Goal: Connect with others: Connect with others

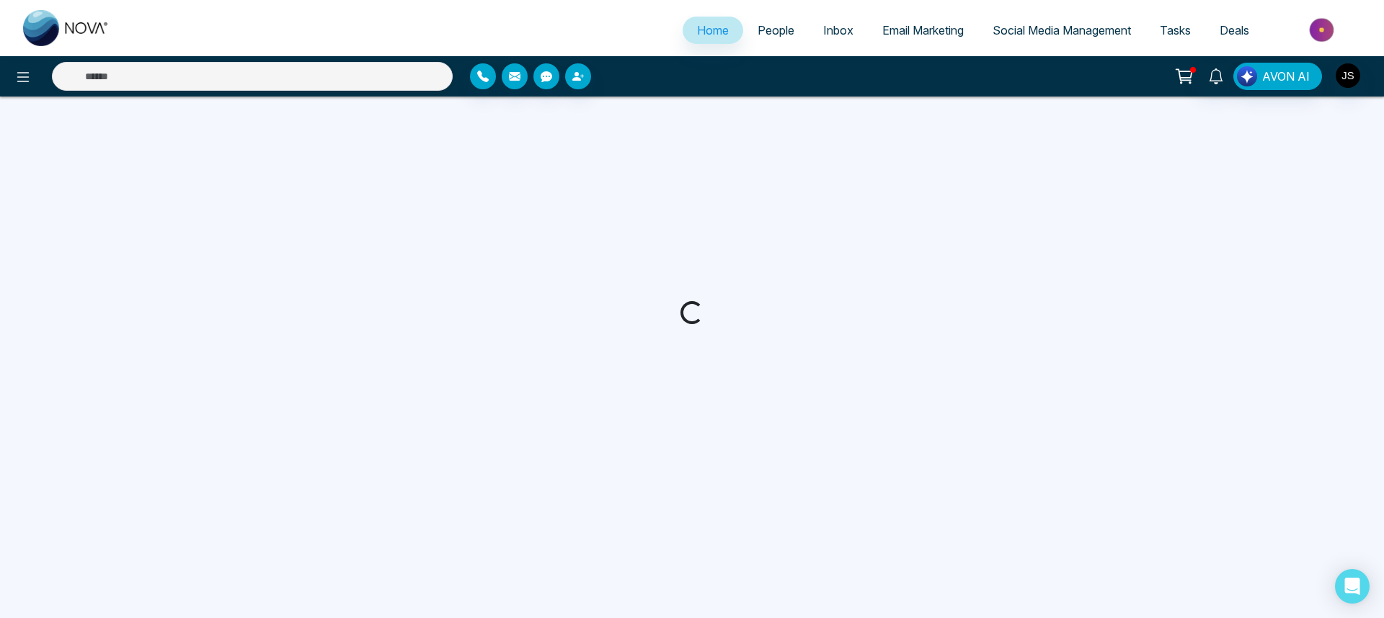
select select "*"
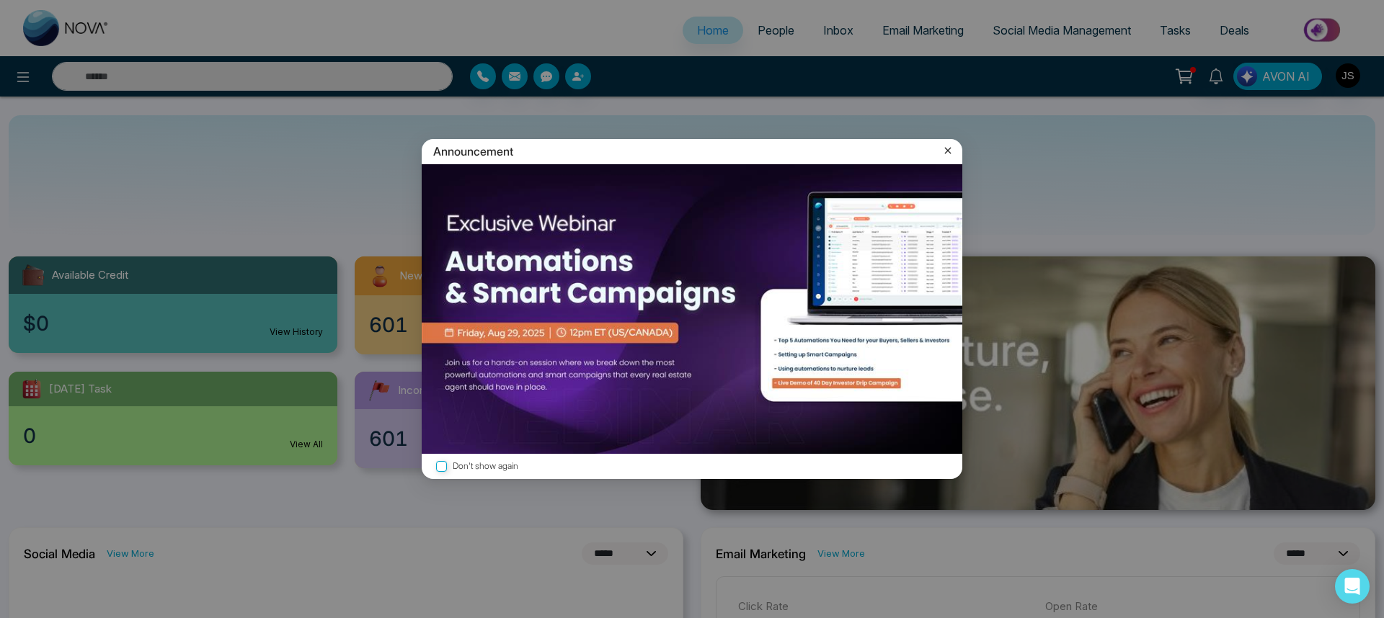
click at [479, 467] on label "Don't show again" at bounding box center [691, 467] width 517 height 14
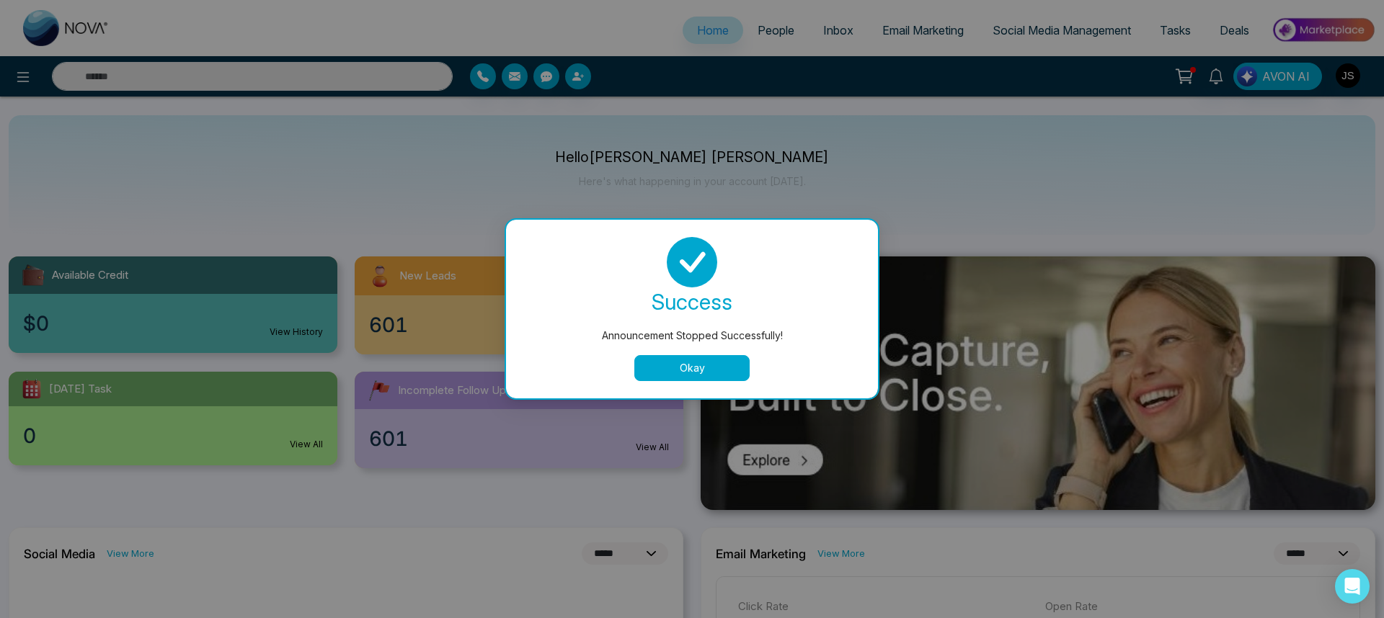
click at [682, 352] on div "success Announcement Stopped Successfully! Okay" at bounding box center [691, 309] width 337 height 144
click at [677, 375] on button "Okay" at bounding box center [691, 368] width 115 height 26
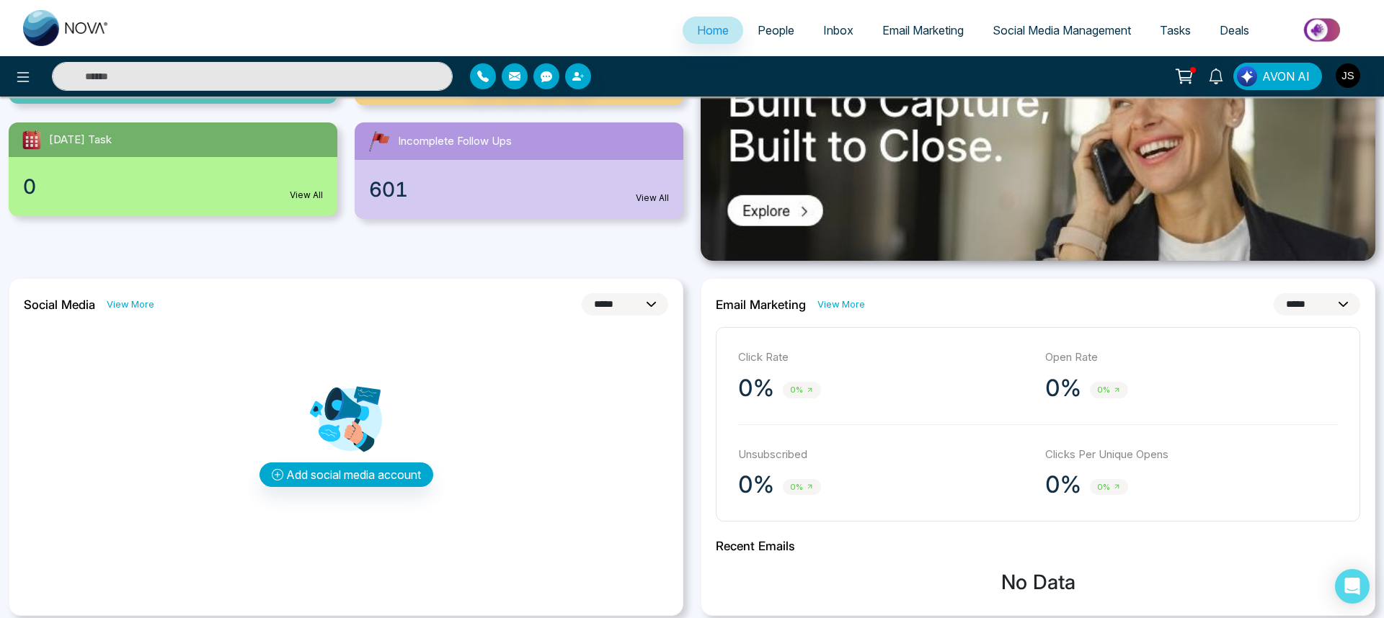
scroll to position [259, 0]
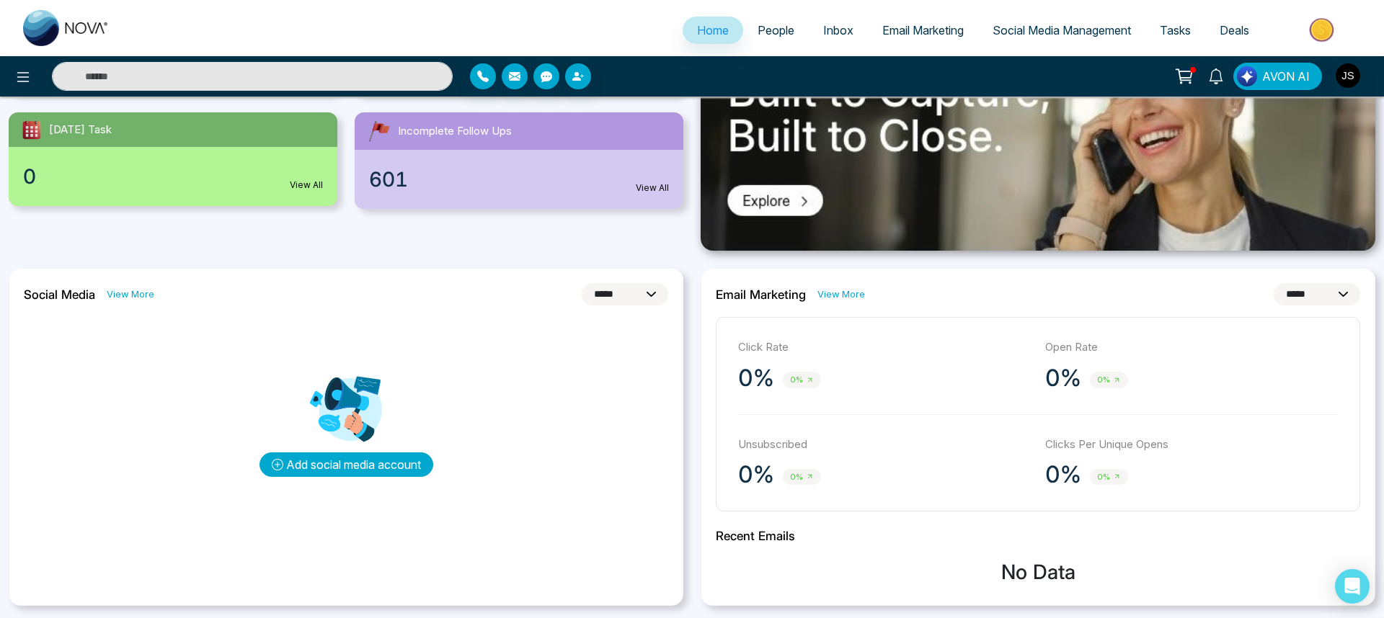
click at [352, 467] on button "Add social media account" at bounding box center [346, 465] width 174 height 25
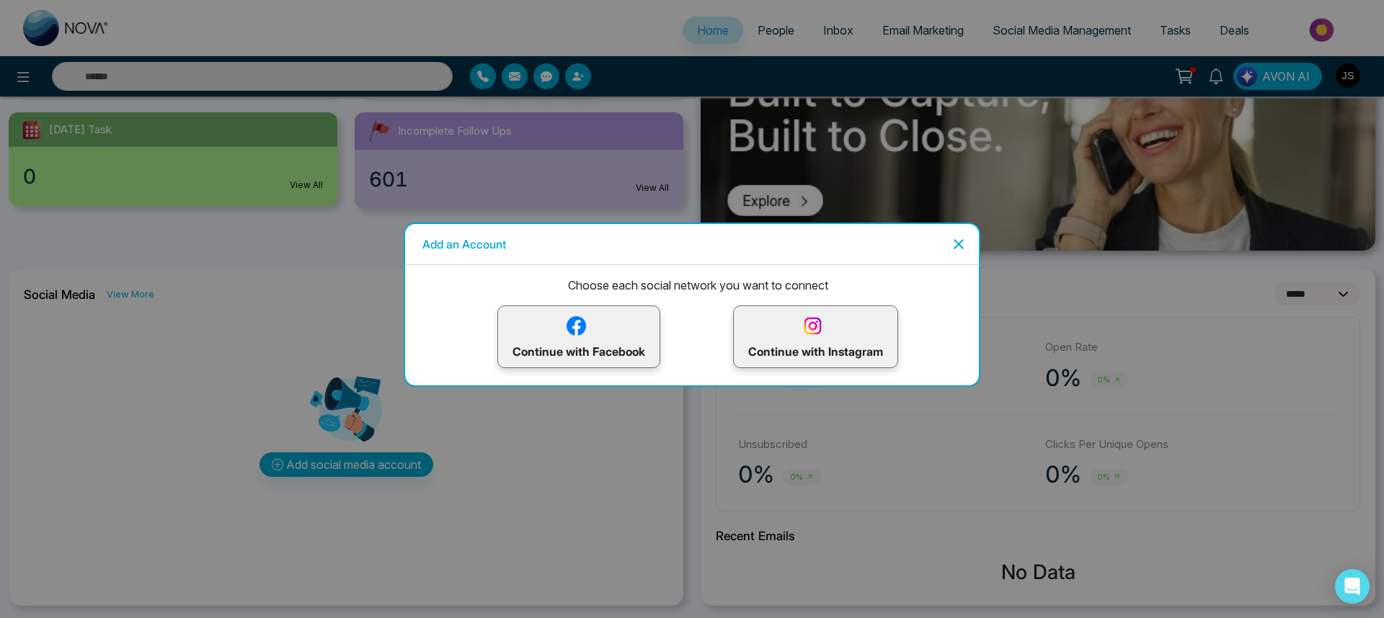
click at [796, 337] on p "Continue with Instagram" at bounding box center [815, 336] width 135 height 47
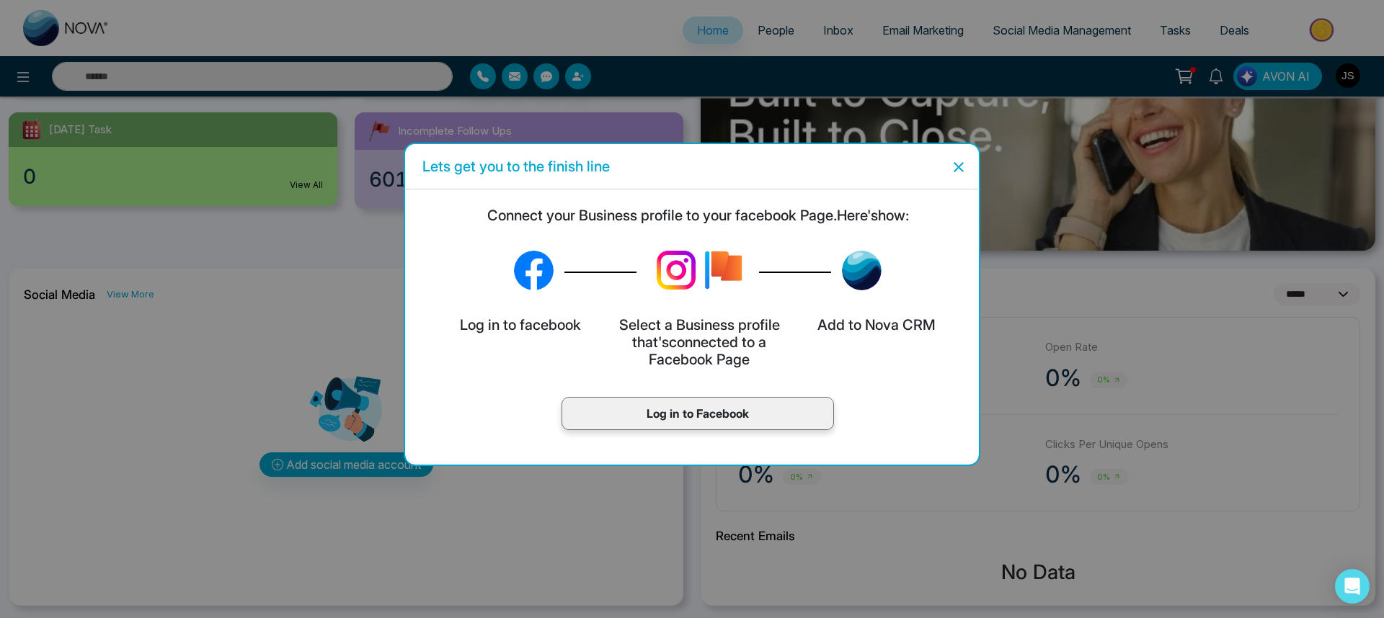
click at [633, 411] on p "Log in to Facebook" at bounding box center [698, 413] width 242 height 17
click at [737, 422] on p "Log in to Facebook" at bounding box center [698, 413] width 242 height 17
click at [723, 406] on p "Log in to Facebook" at bounding box center [698, 413] width 242 height 17
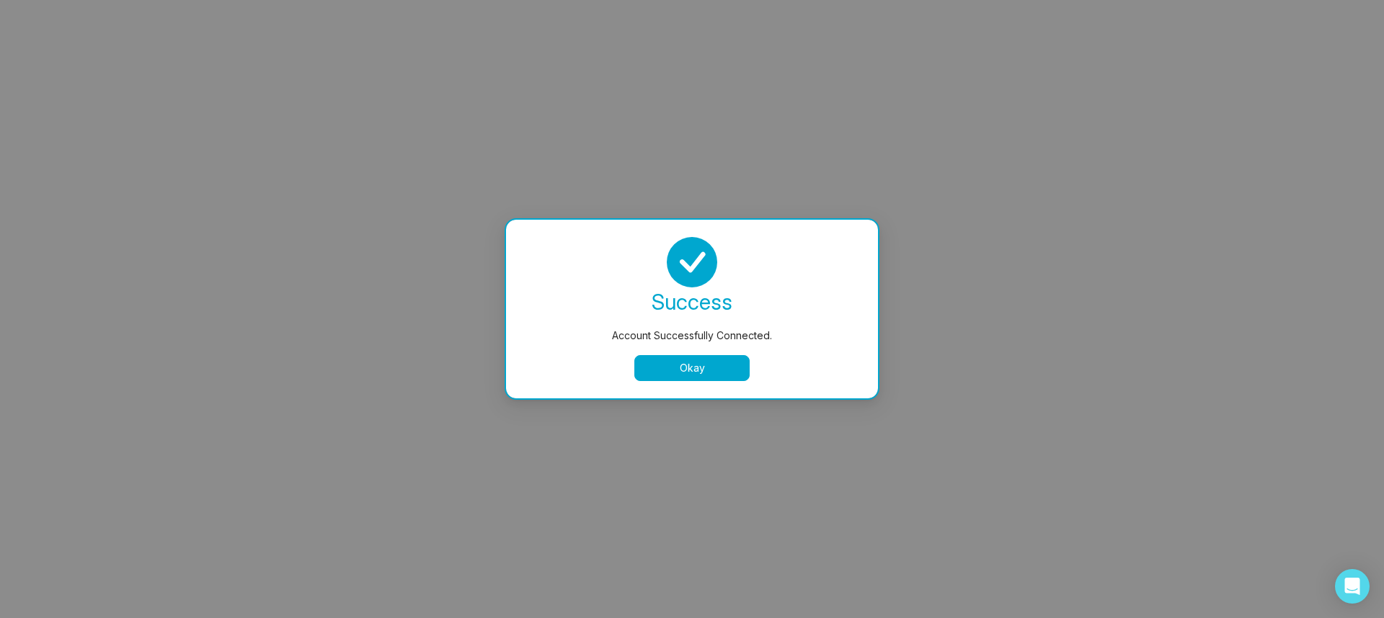
scroll to position [0, 0]
select select "*"
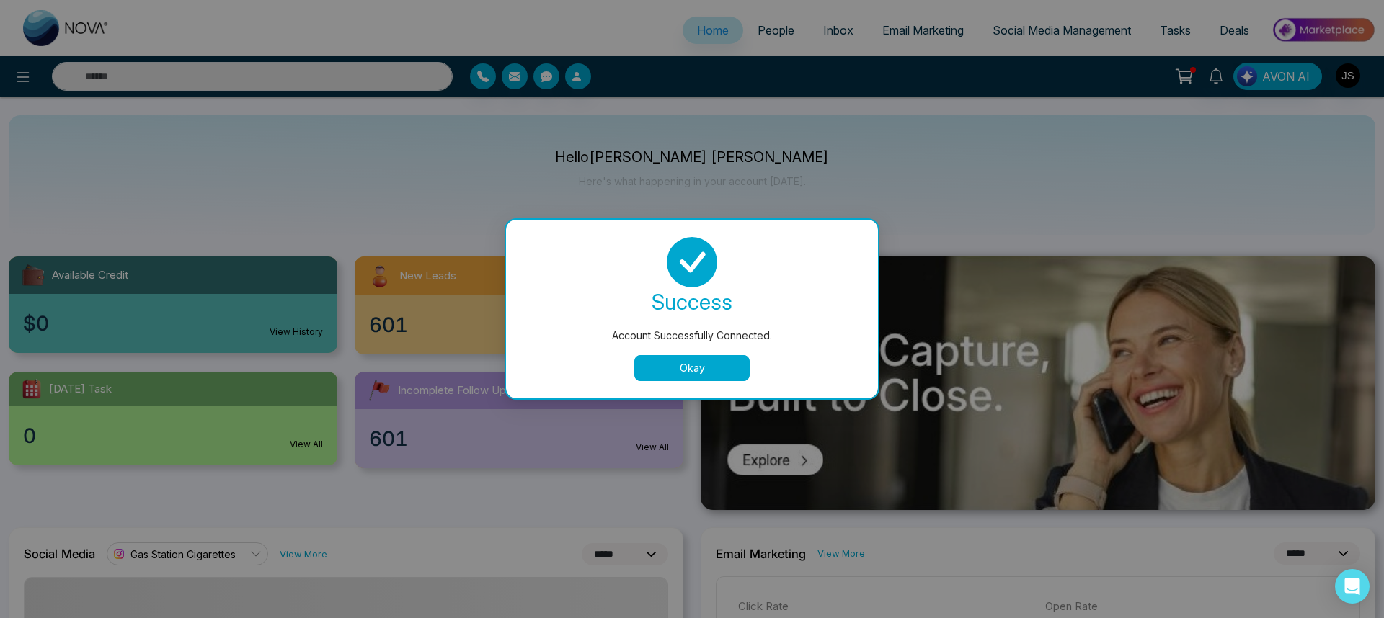
click at [712, 375] on button "Okay" at bounding box center [691, 368] width 115 height 26
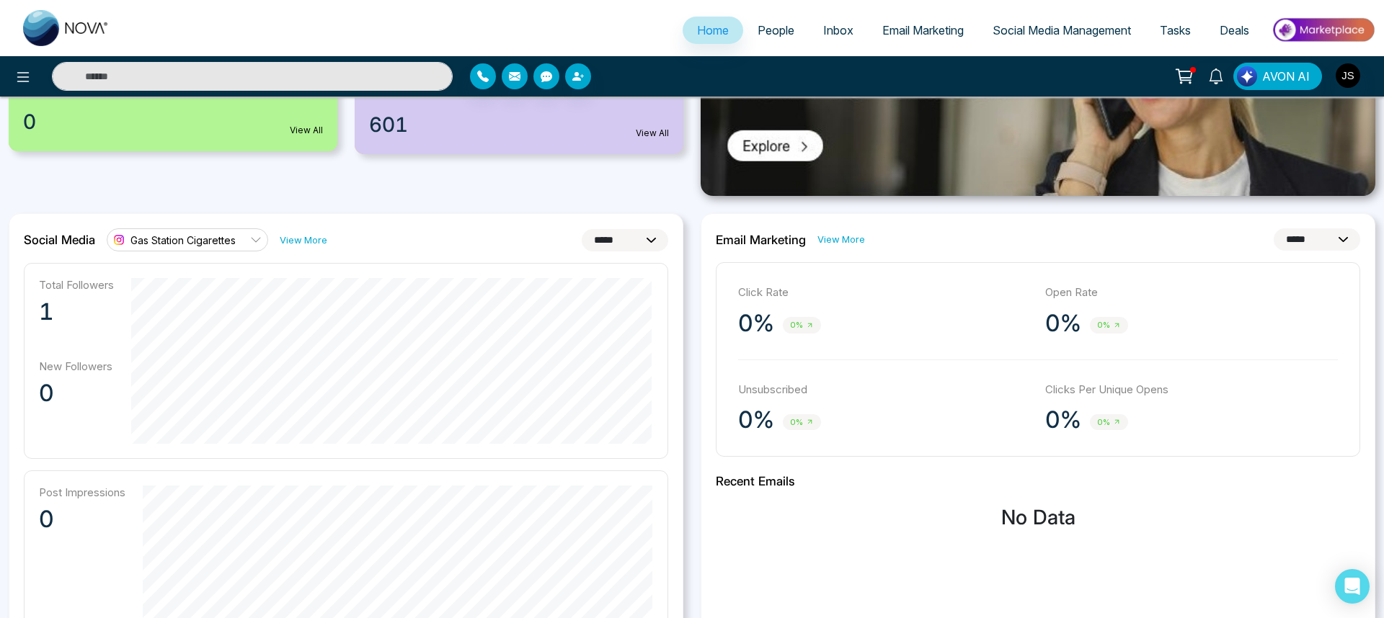
scroll to position [332, 0]
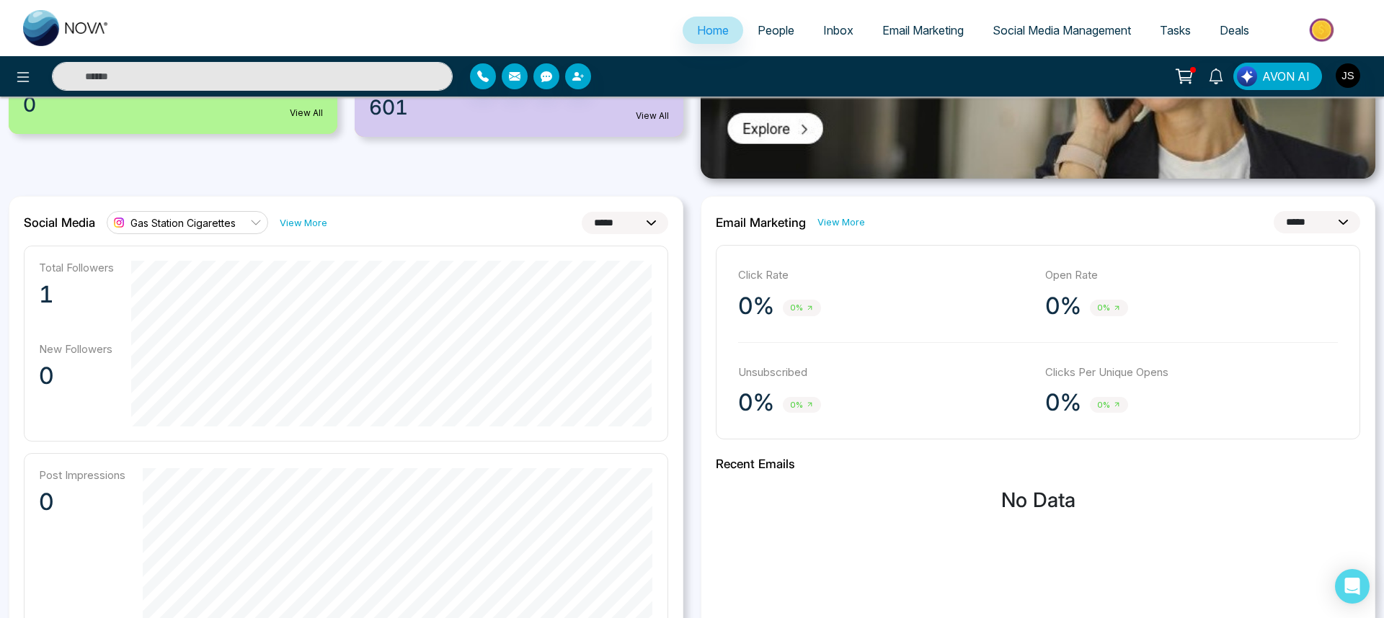
click at [261, 224] on icon at bounding box center [256, 223] width 12 height 12
click at [296, 223] on link "View More" at bounding box center [304, 223] width 48 height 14
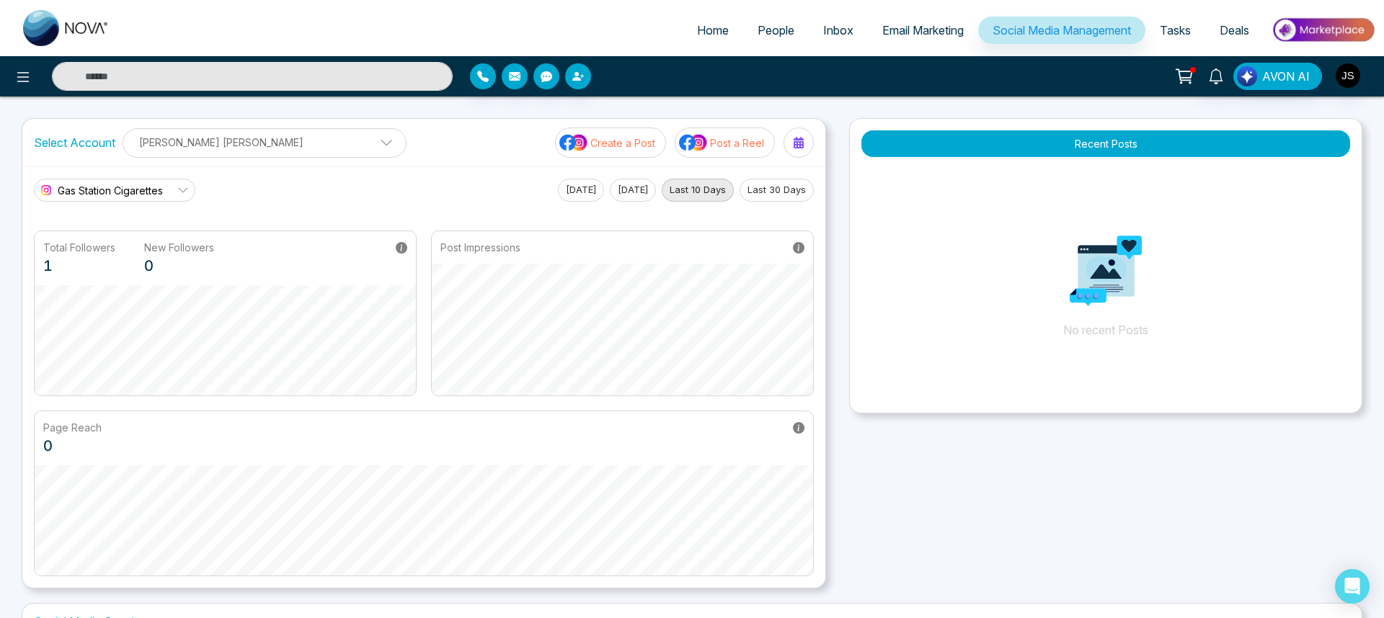
click at [166, 187] on link "Gas Station Cigarettes" at bounding box center [114, 190] width 161 height 23
click at [430, 198] on div "Gas Station Cigarettes Gas Station Cigarettes [DATE] [DATE] Last 10 Days Last 3…" at bounding box center [424, 190] width 780 height 23
click at [1018, 34] on span "Social Media Management" at bounding box center [1061, 30] width 138 height 14
click at [89, 151] on label "Select Account" at bounding box center [74, 142] width 81 height 17
click at [91, 145] on label "Select Account" at bounding box center [74, 142] width 81 height 17
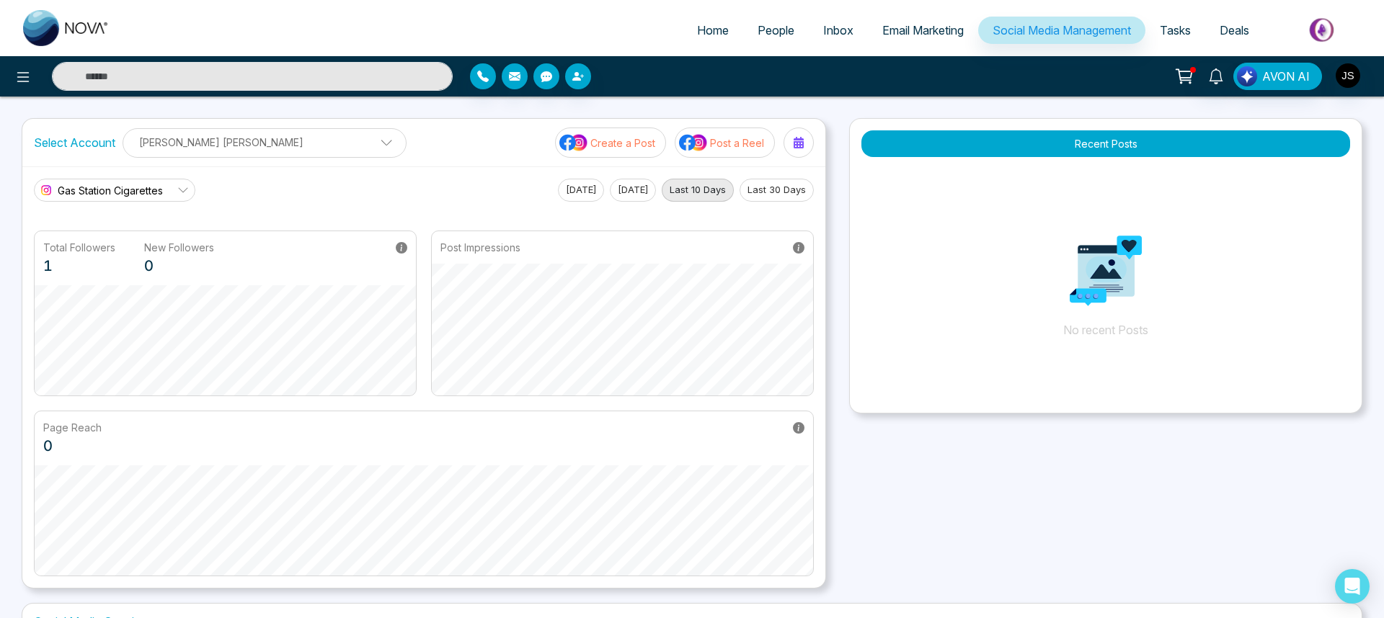
click at [148, 144] on p "[PERSON_NAME] [PERSON_NAME]" at bounding box center [264, 142] width 265 height 24
click at [172, 213] on button "Add Social Accounts" at bounding box center [197, 222] width 128 height 19
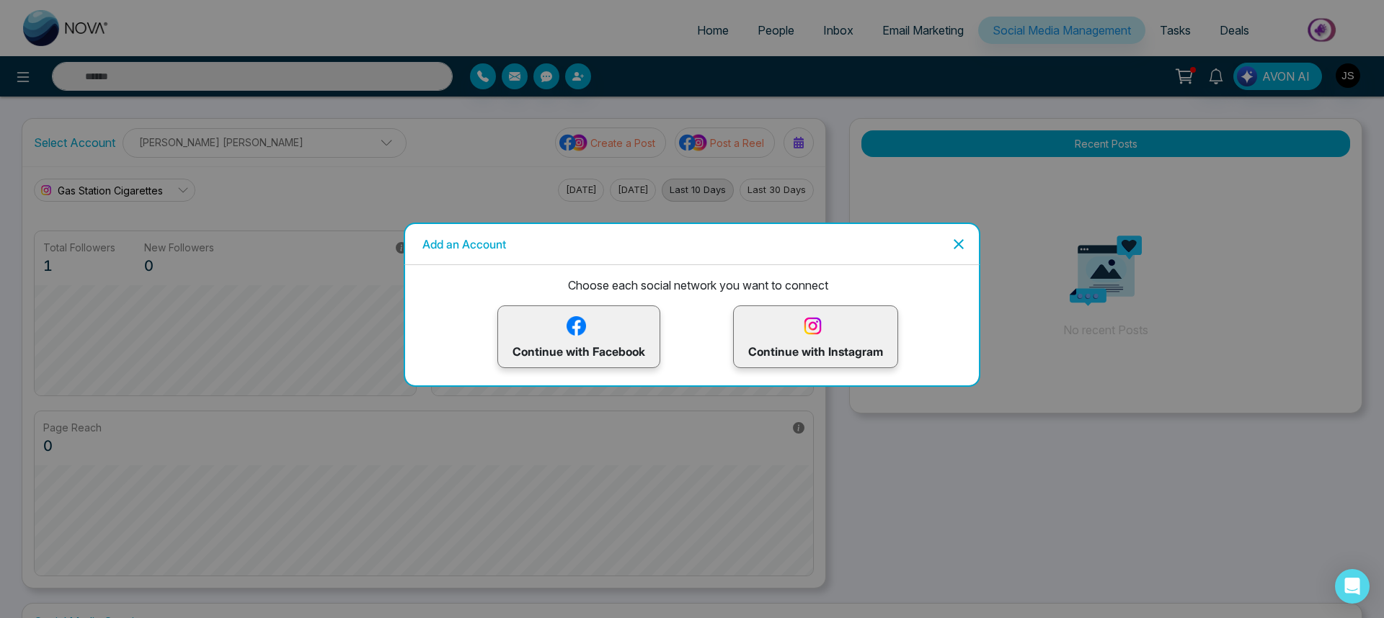
click at [819, 341] on p "Continue with Instagram" at bounding box center [815, 336] width 135 height 47
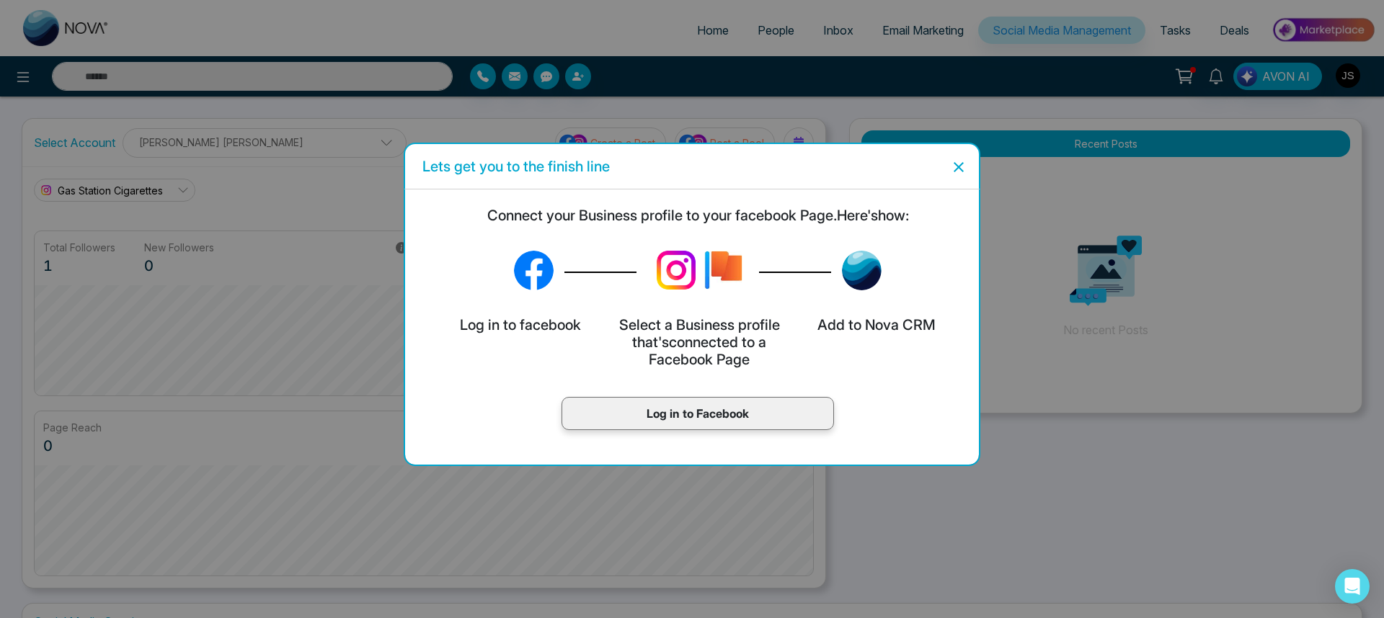
scroll to position [55, 0]
click at [502, 321] on h5 "Log in to facebook" at bounding box center [520, 324] width 127 height 17
drag, startPoint x: 485, startPoint y: 210, endPoint x: 875, endPoint y: 218, distance: 390.0
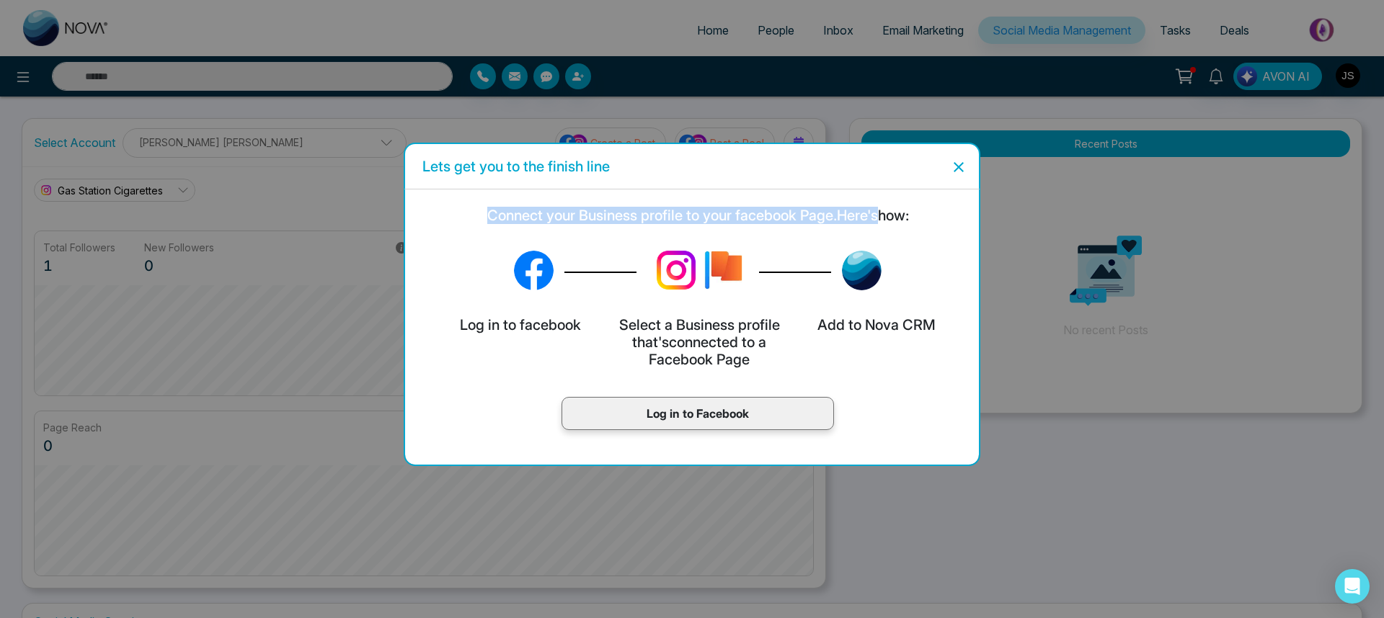
click at [875, 218] on h5 "Connect your Business profile to your facebook Page. Here's how:" at bounding box center [698, 215] width 562 height 17
click at [963, 159] on icon "Close" at bounding box center [958, 167] width 17 height 17
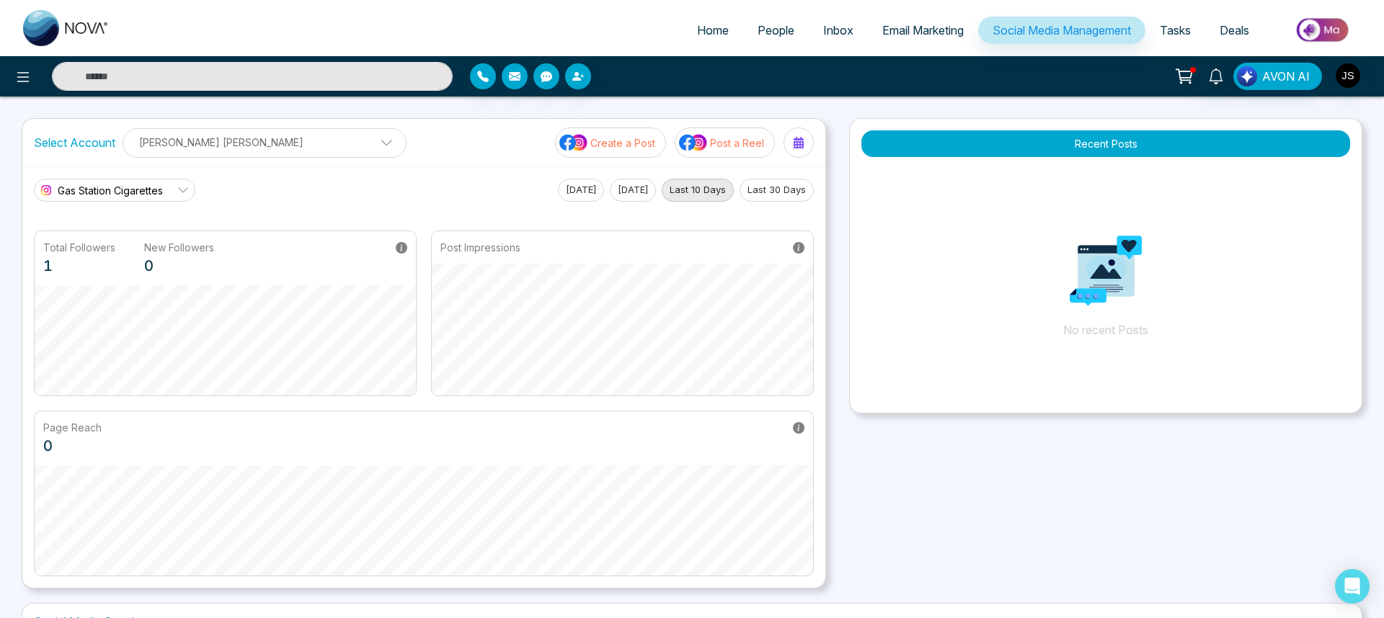
click at [110, 146] on label "Select Account" at bounding box center [74, 142] width 81 height 17
click at [166, 143] on p "[PERSON_NAME] [PERSON_NAME]" at bounding box center [264, 142] width 265 height 24
click at [179, 213] on button "Add Social Accounts" at bounding box center [197, 222] width 128 height 19
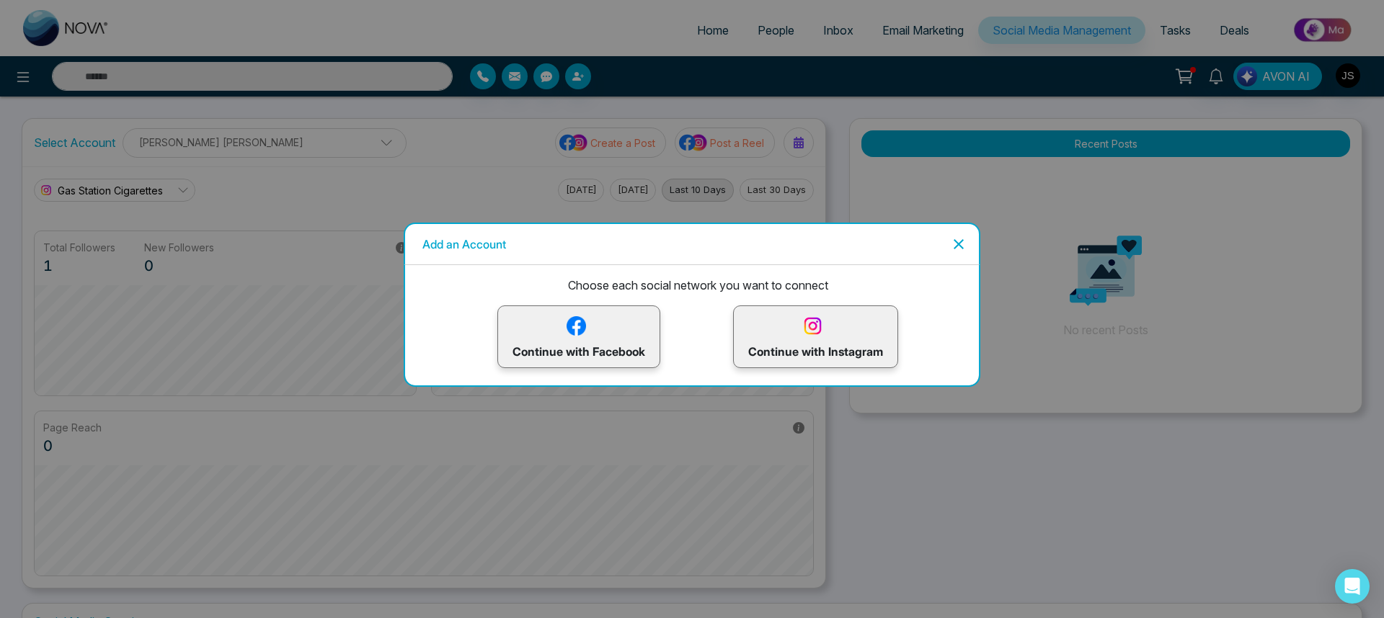
click at [617, 347] on p "Continue with Facebook" at bounding box center [578, 336] width 133 height 47
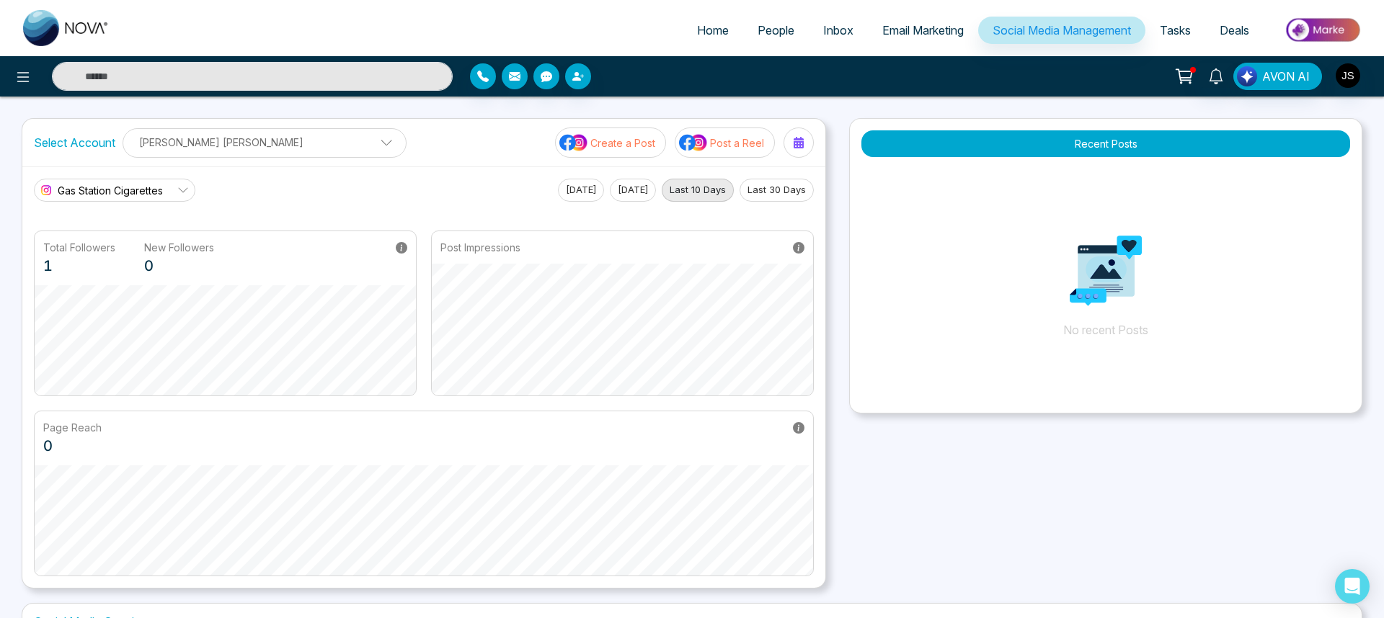
click at [273, 145] on p "[PERSON_NAME] [PERSON_NAME]" at bounding box center [264, 142] width 265 height 24
click at [306, 182] on icon "button" at bounding box center [312, 188] width 12 height 12
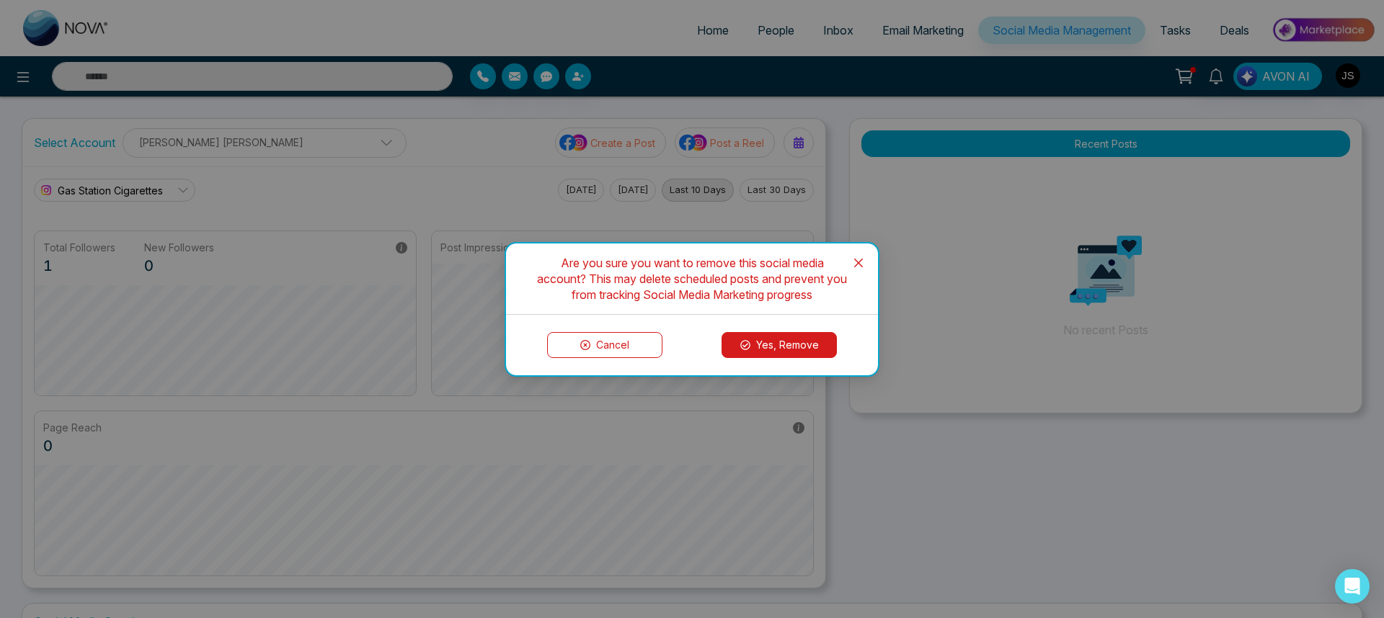
click at [744, 345] on icon at bounding box center [745, 345] width 10 height 10
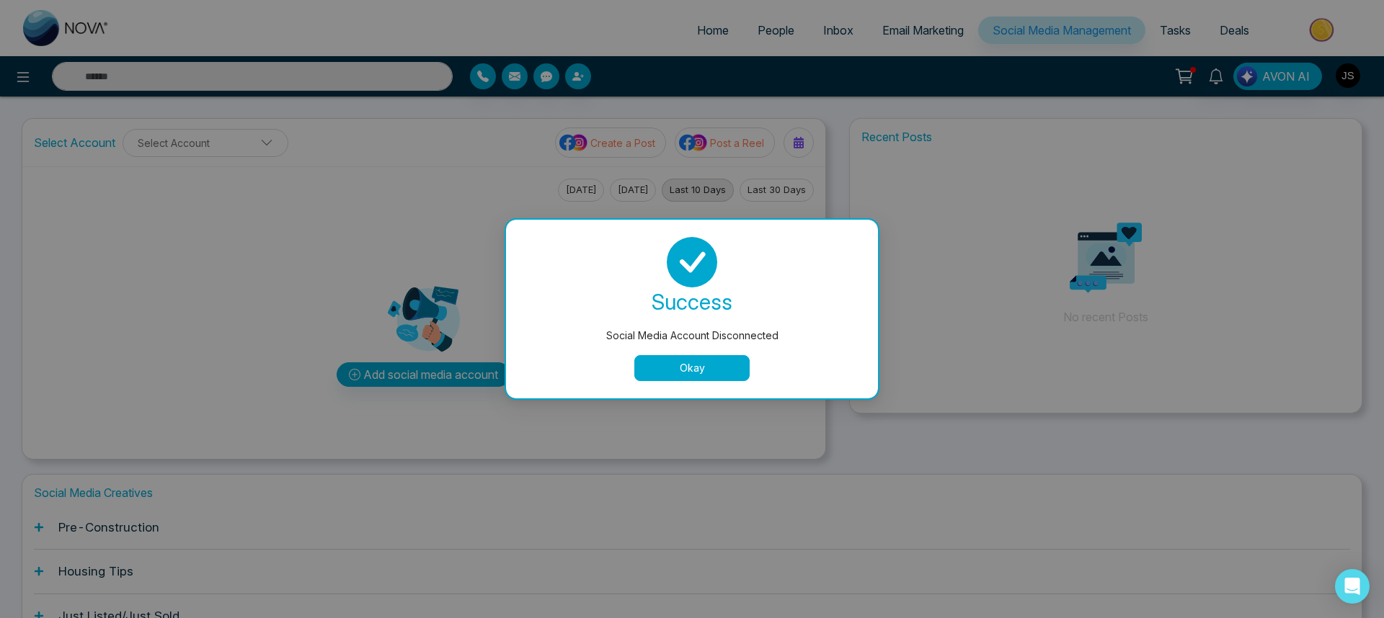
click at [708, 364] on button "Okay" at bounding box center [691, 368] width 115 height 26
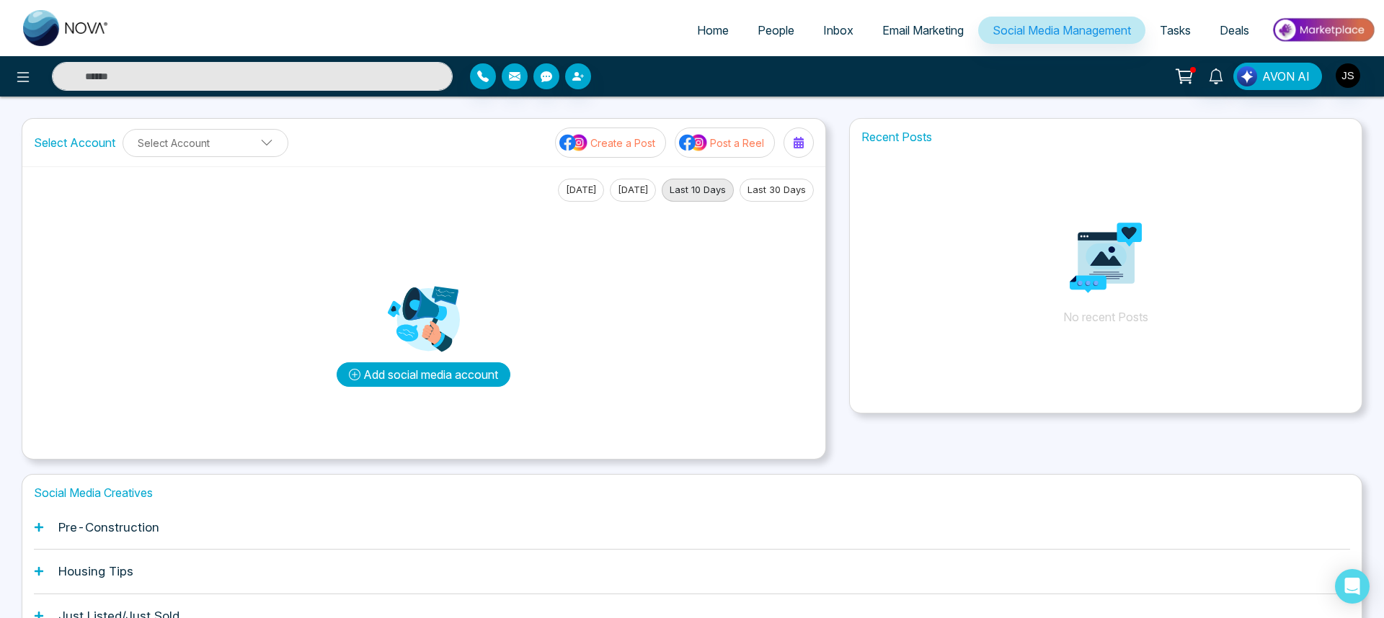
click at [430, 377] on button "Add social media account" at bounding box center [424, 374] width 174 height 25
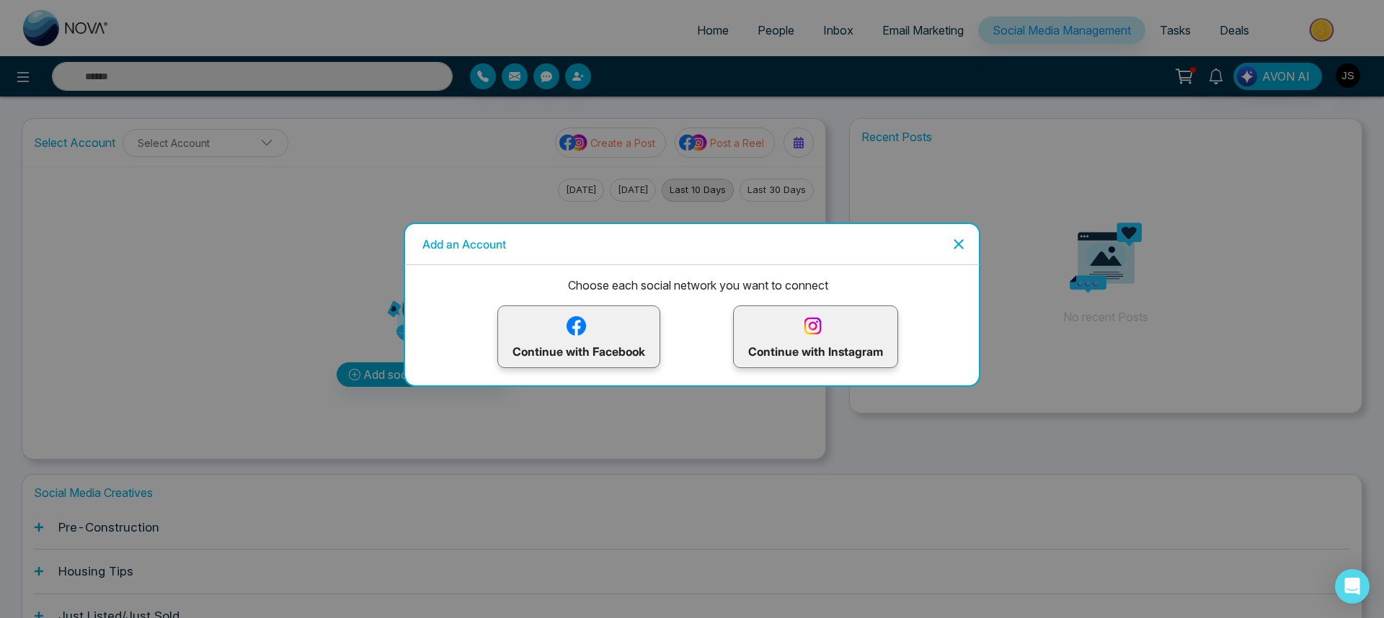
click at [798, 335] on p "Continue with Instagram" at bounding box center [815, 336] width 135 height 47
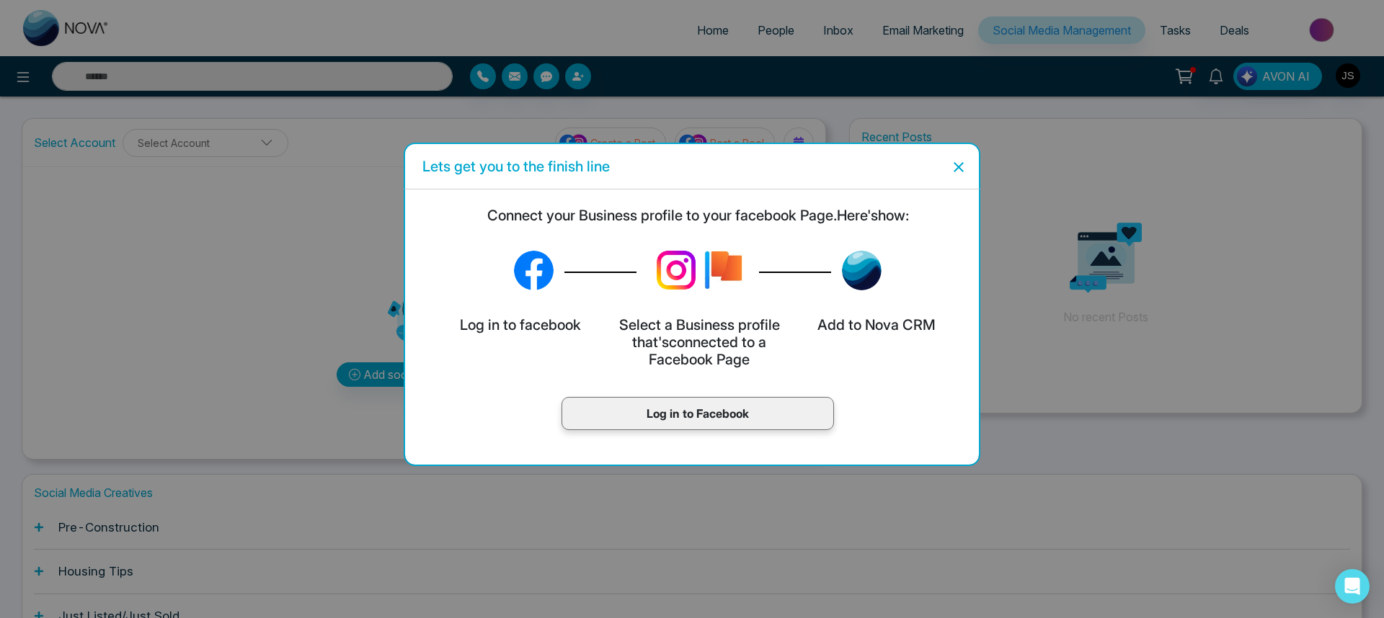
click at [690, 321] on h5 "Select a Business profile that's connected to a Facebook Page" at bounding box center [699, 342] width 166 height 52
drag, startPoint x: 495, startPoint y: 321, endPoint x: 657, endPoint y: 313, distance: 161.6
click at [657, 313] on div "Log in to facebook Select a Business profile that's connected to a Facebook Pag…" at bounding box center [698, 342] width 562 height 86
click at [669, 355] on h5 "Select a Business profile that's connected to a Facebook Page" at bounding box center [699, 342] width 166 height 52
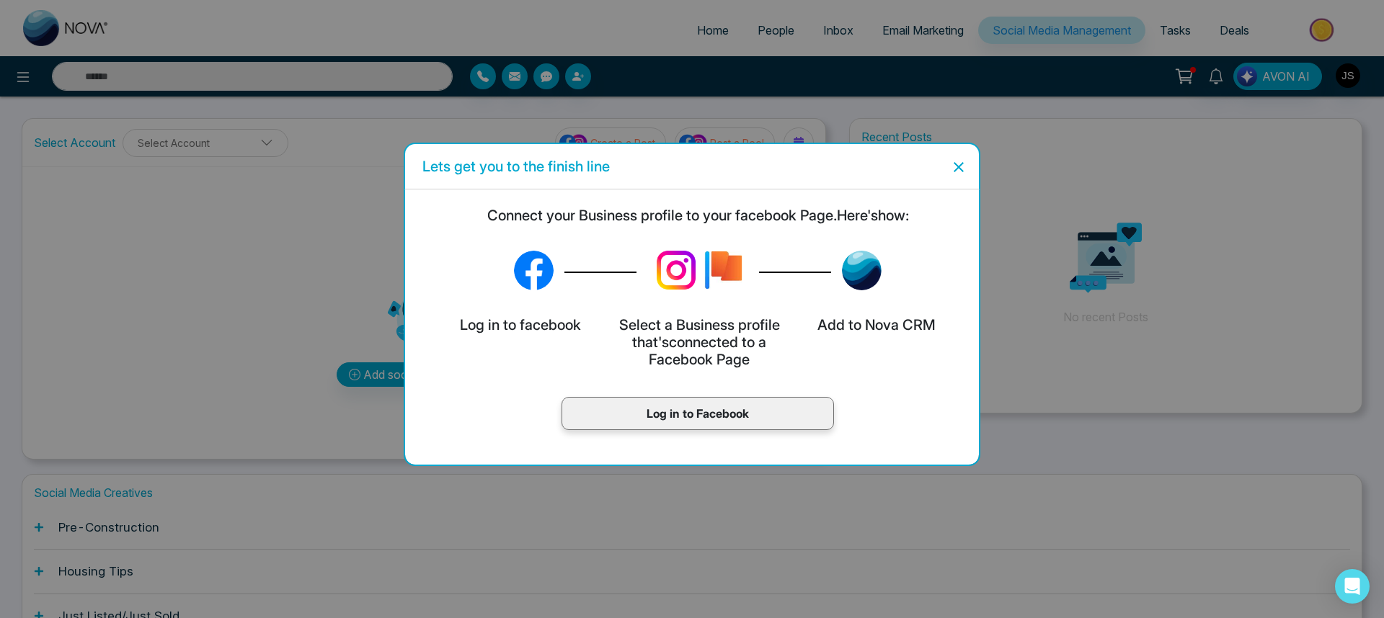
click at [669, 412] on p "Log in to Facebook" at bounding box center [698, 413] width 242 height 17
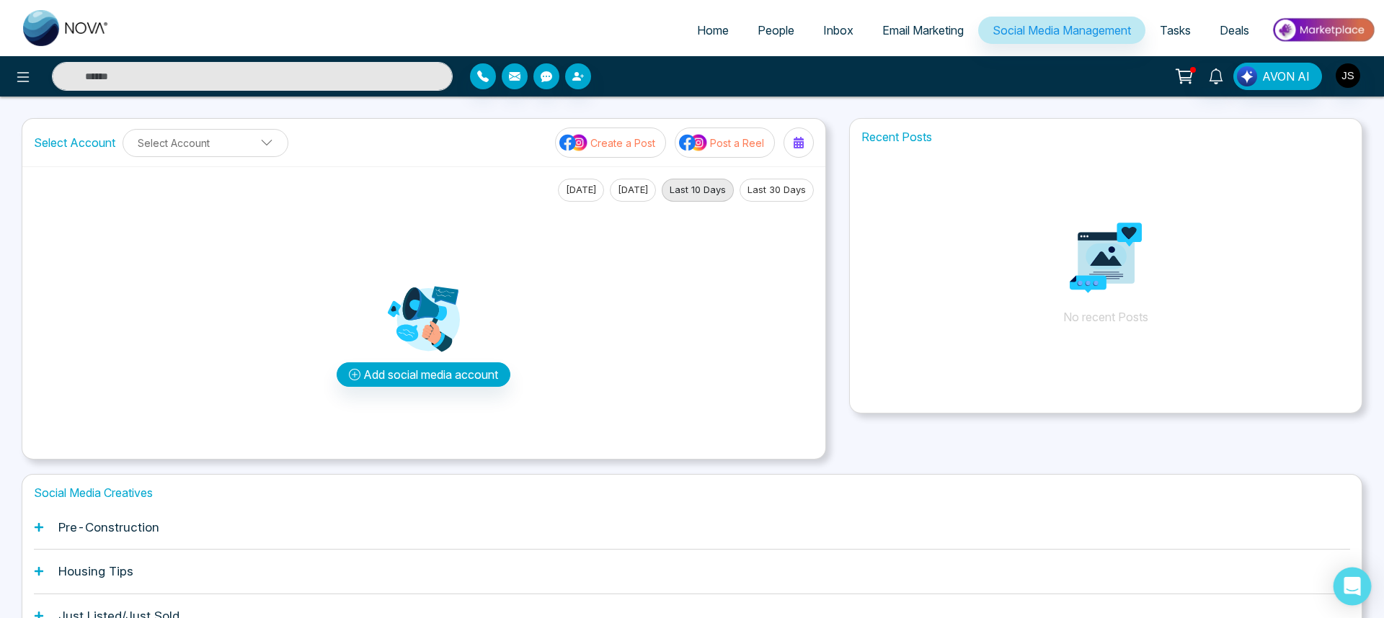
click at [1348, 574] on div "Open Intercom Messenger" at bounding box center [1352, 587] width 38 height 38
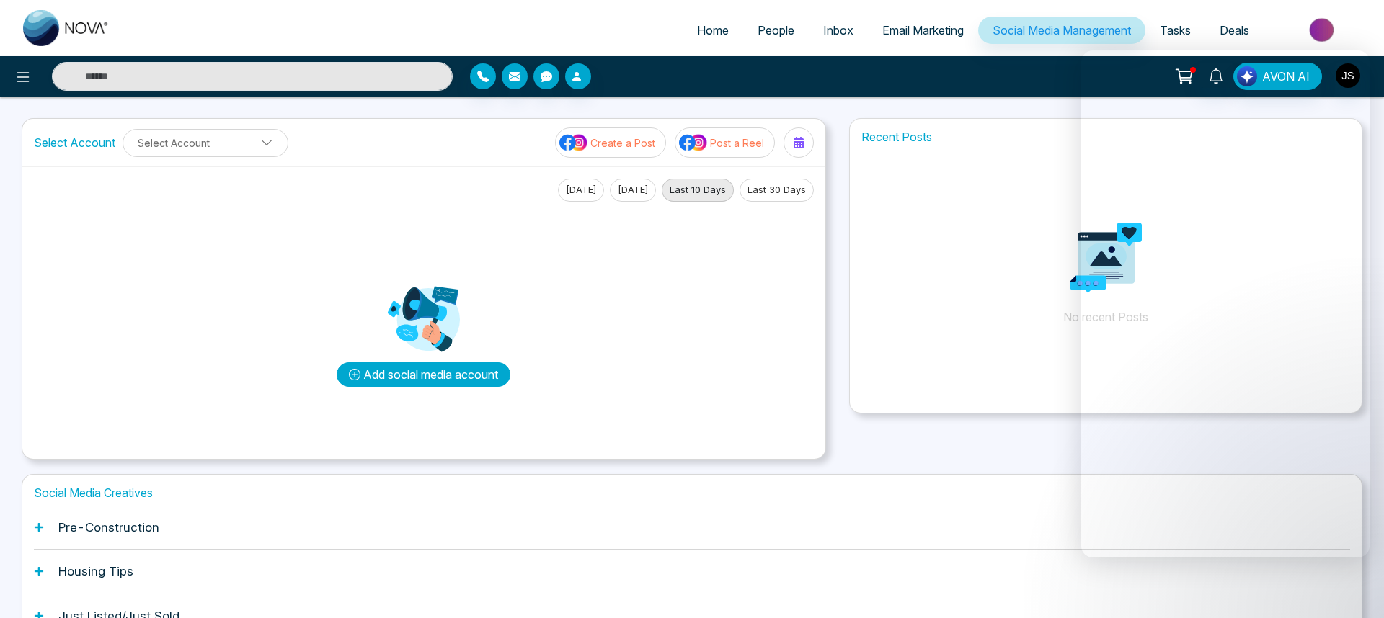
click at [427, 380] on button "Add social media account" at bounding box center [424, 374] width 174 height 25
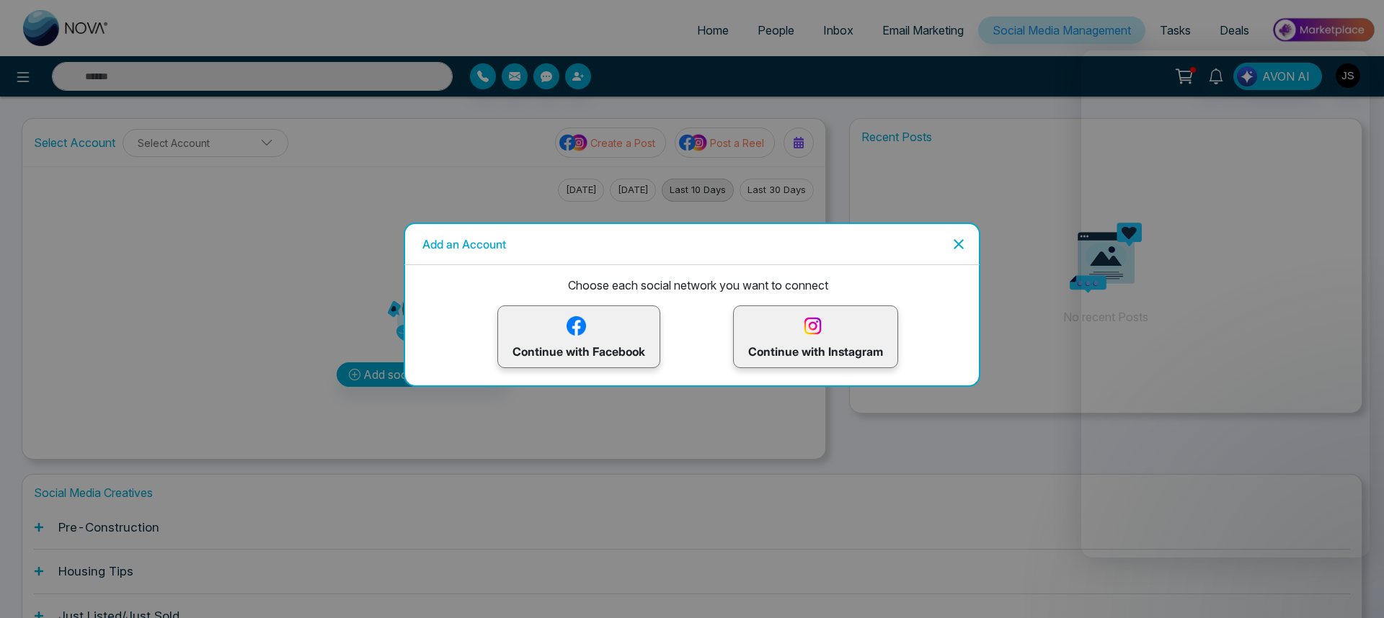
click at [832, 324] on p "Continue with Instagram" at bounding box center [815, 336] width 135 height 47
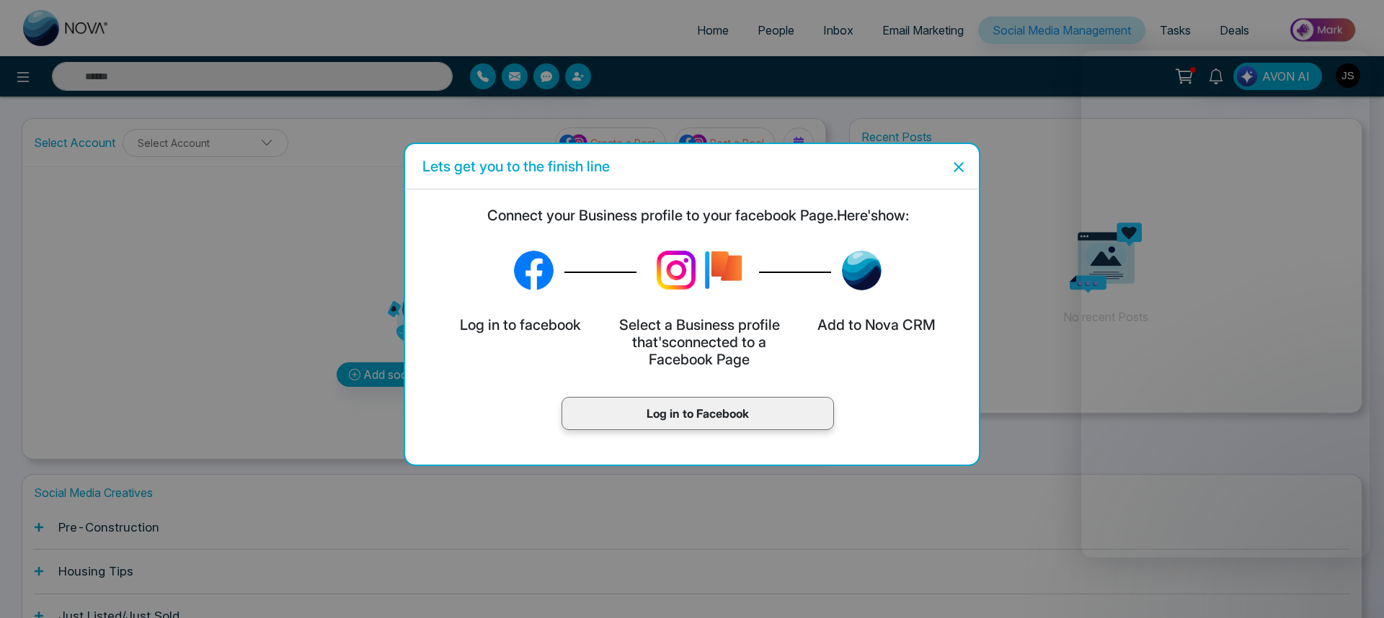
click at [658, 409] on p "Log in to Facebook" at bounding box center [698, 413] width 242 height 17
